Goal: Information Seeking & Learning: Learn about a topic

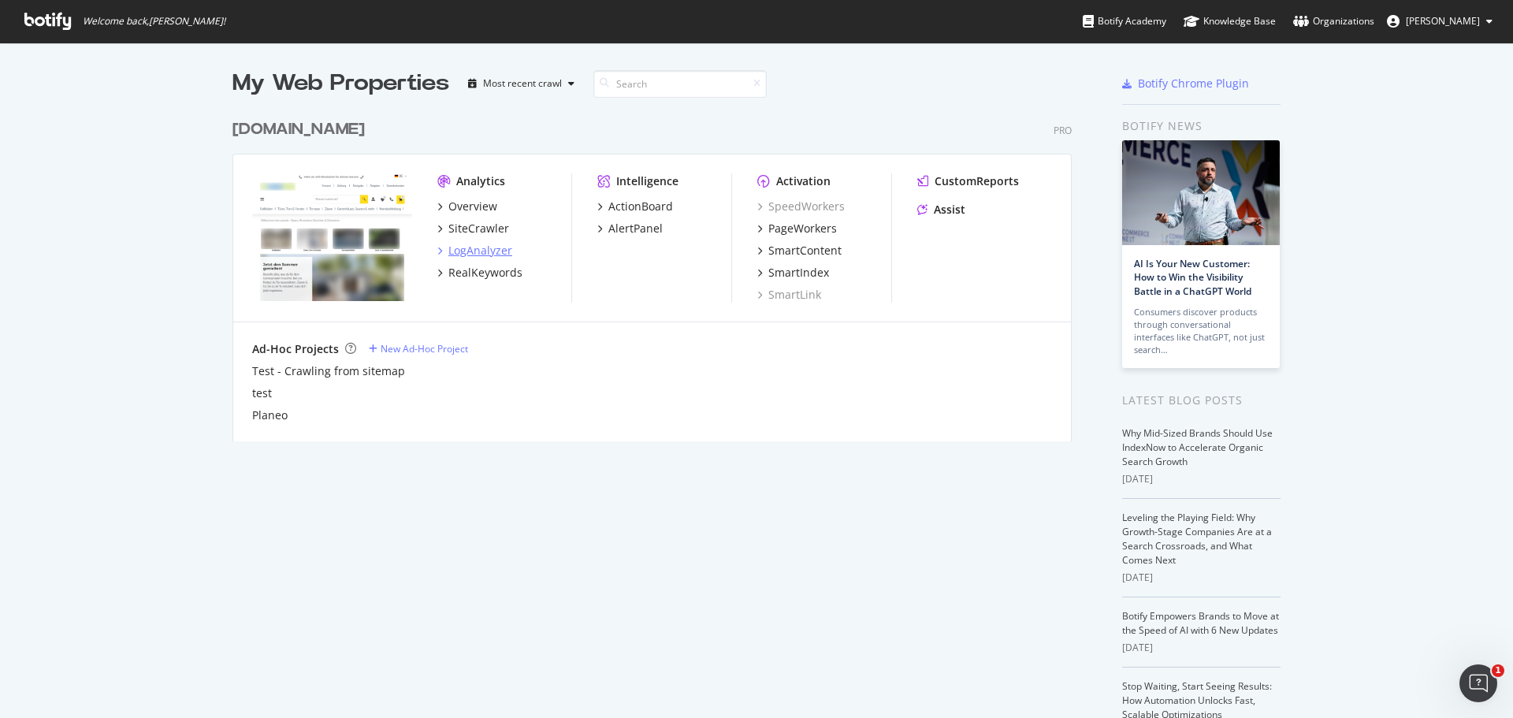
click at [467, 253] on div "LogAnalyzer" at bounding box center [480, 251] width 64 height 16
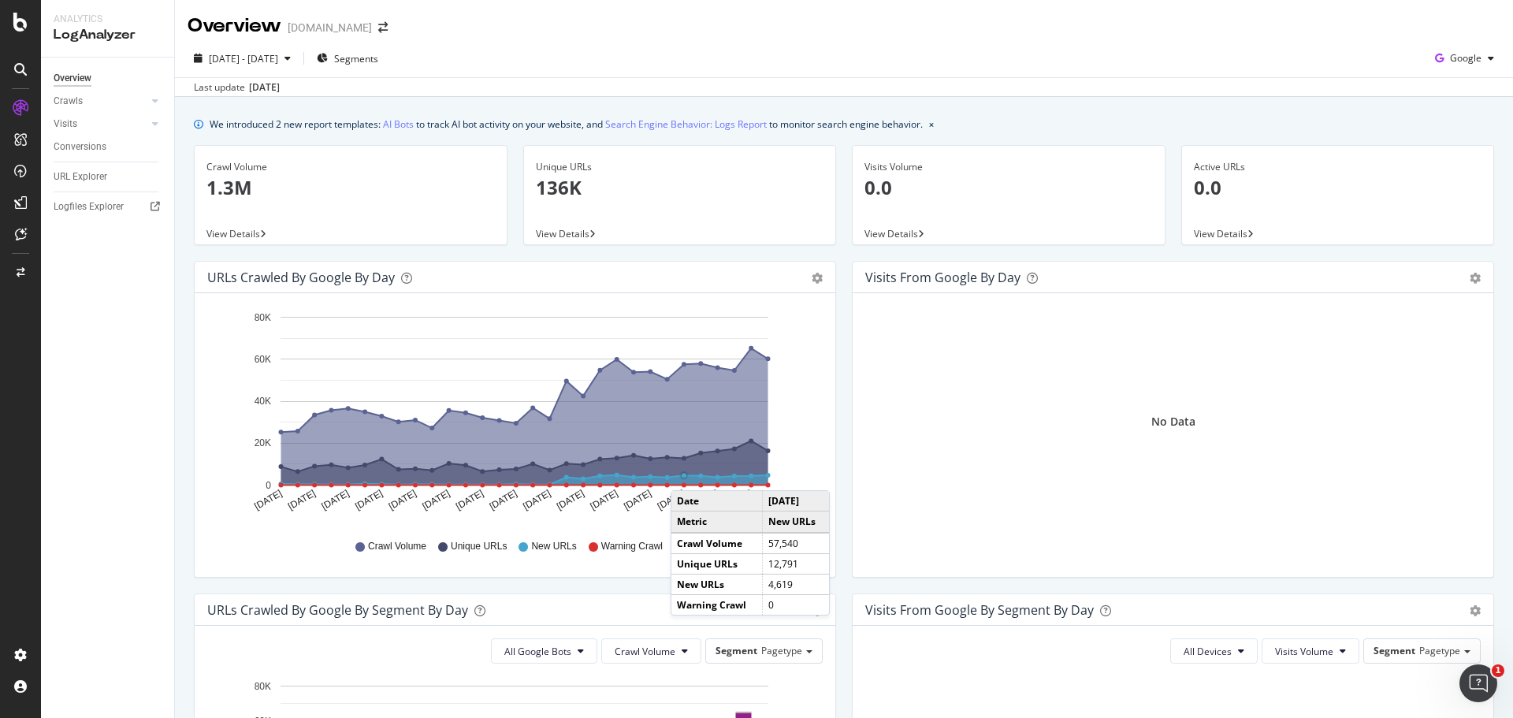
click at [686, 474] on circle "A chart." at bounding box center [684, 476] width 6 height 6
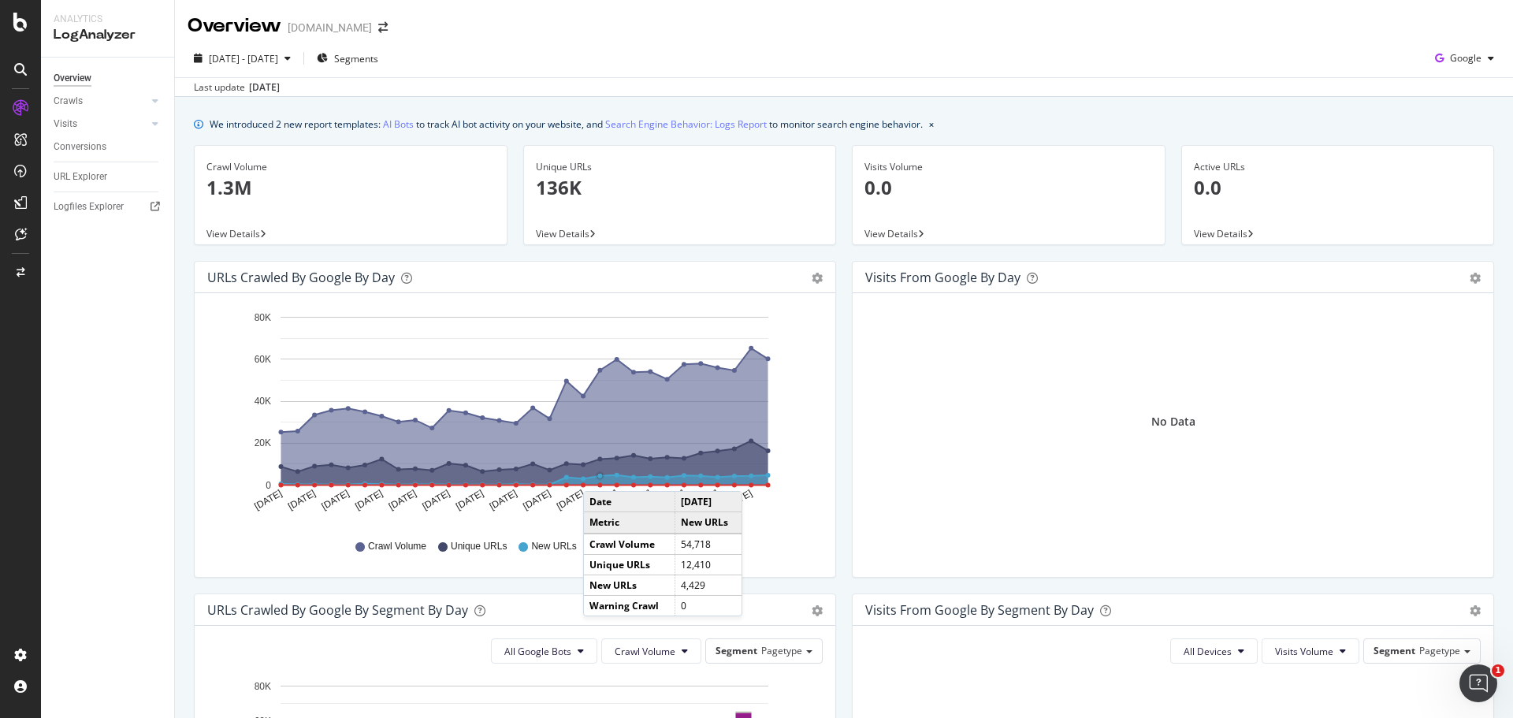
click at [599, 475] on circle "A chart." at bounding box center [599, 475] width 5 height 5
